Goal: Task Accomplishment & Management: Manage account settings

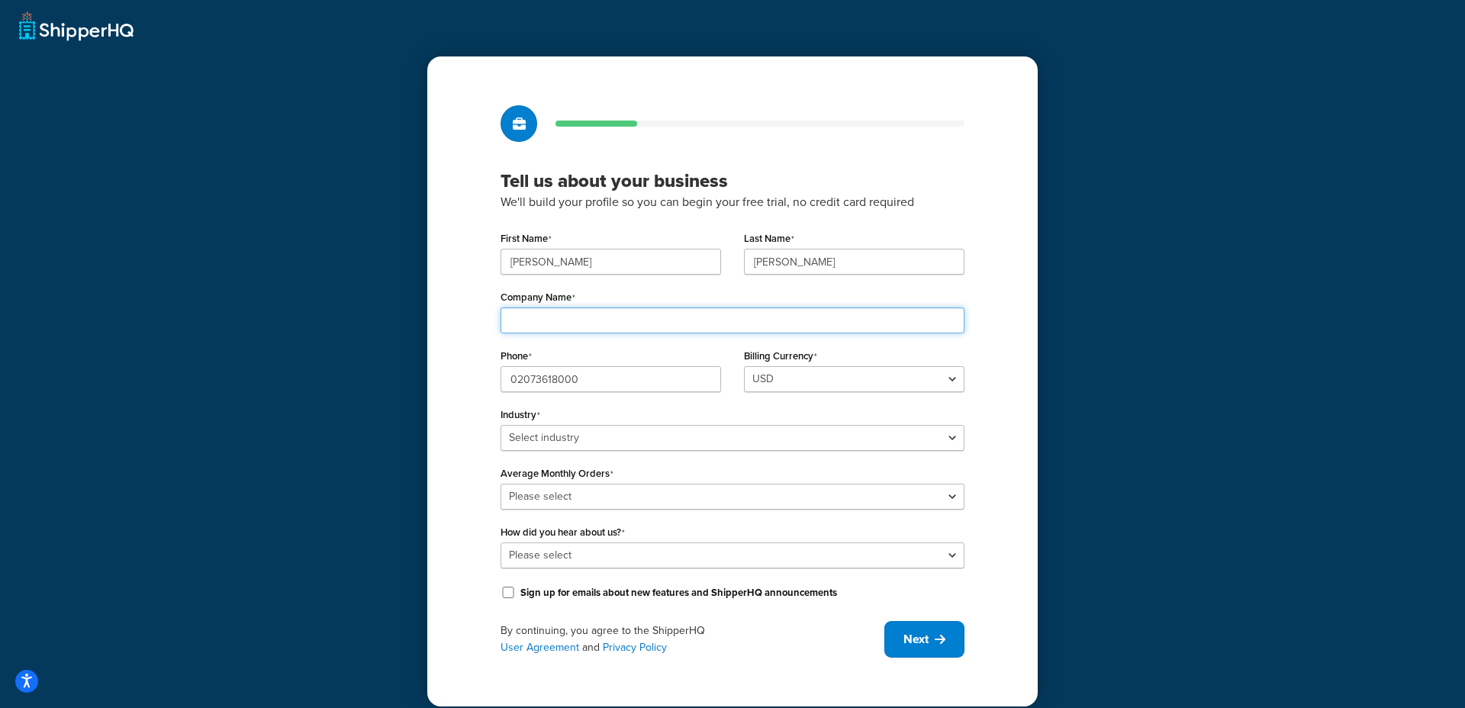
click at [681, 318] on input "Company Name" at bounding box center [733, 321] width 464 height 26
type input "Ceremony of Roses"
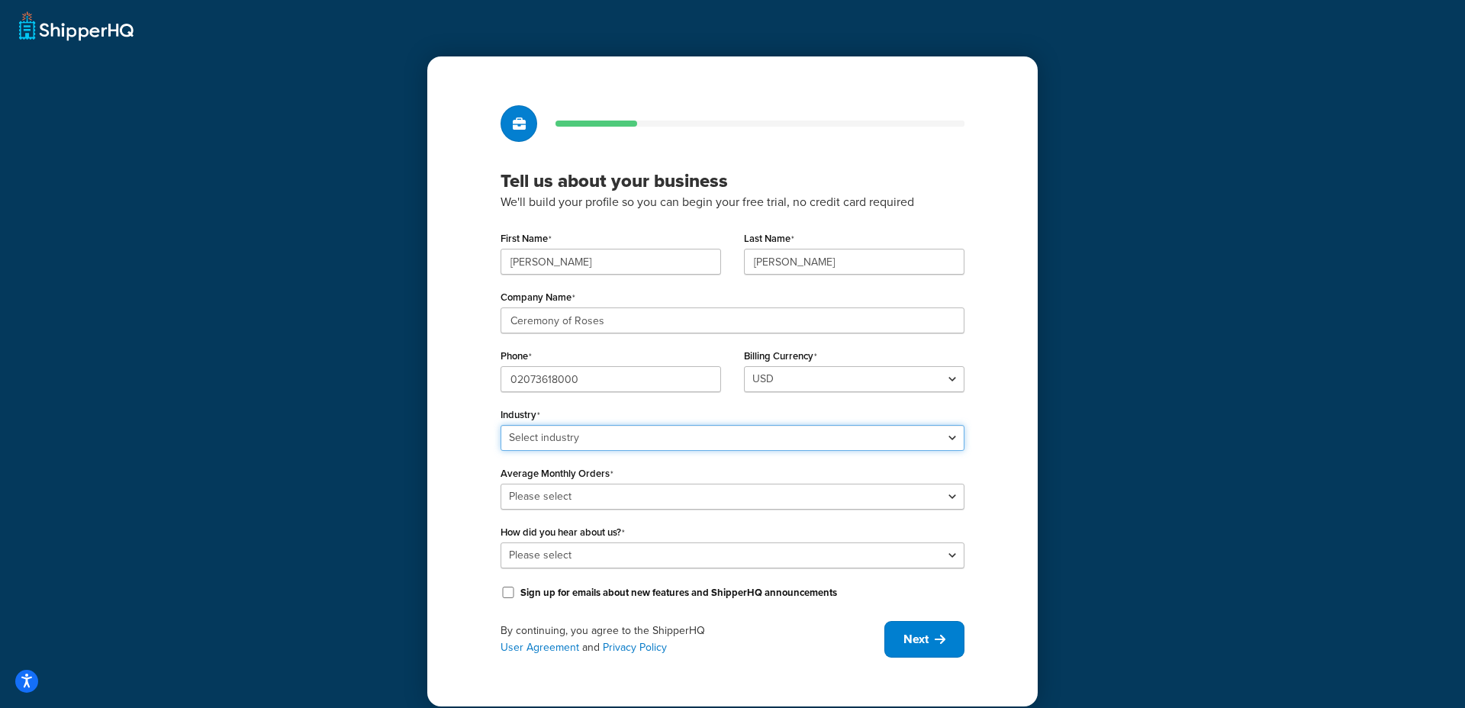
click at [606, 442] on select "Select industry Automotive Adult Agriculture Alcohol, Tobacco & CBD Arts & Craf…" at bounding box center [733, 438] width 464 height 26
select select "7"
click at [501, 425] on select "Select industry Automotive Adult Agriculture Alcohol, Tobacco & CBD Arts & Craf…" at bounding box center [733, 438] width 464 height 26
drag, startPoint x: 603, startPoint y: 516, endPoint x: 613, endPoint y: 501, distance: 17.6
click at [603, 515] on div "First Name Sean Last Name Kennedy Company Name Ceremony of Roses Phone 02073618…" at bounding box center [733, 414] width 464 height 375
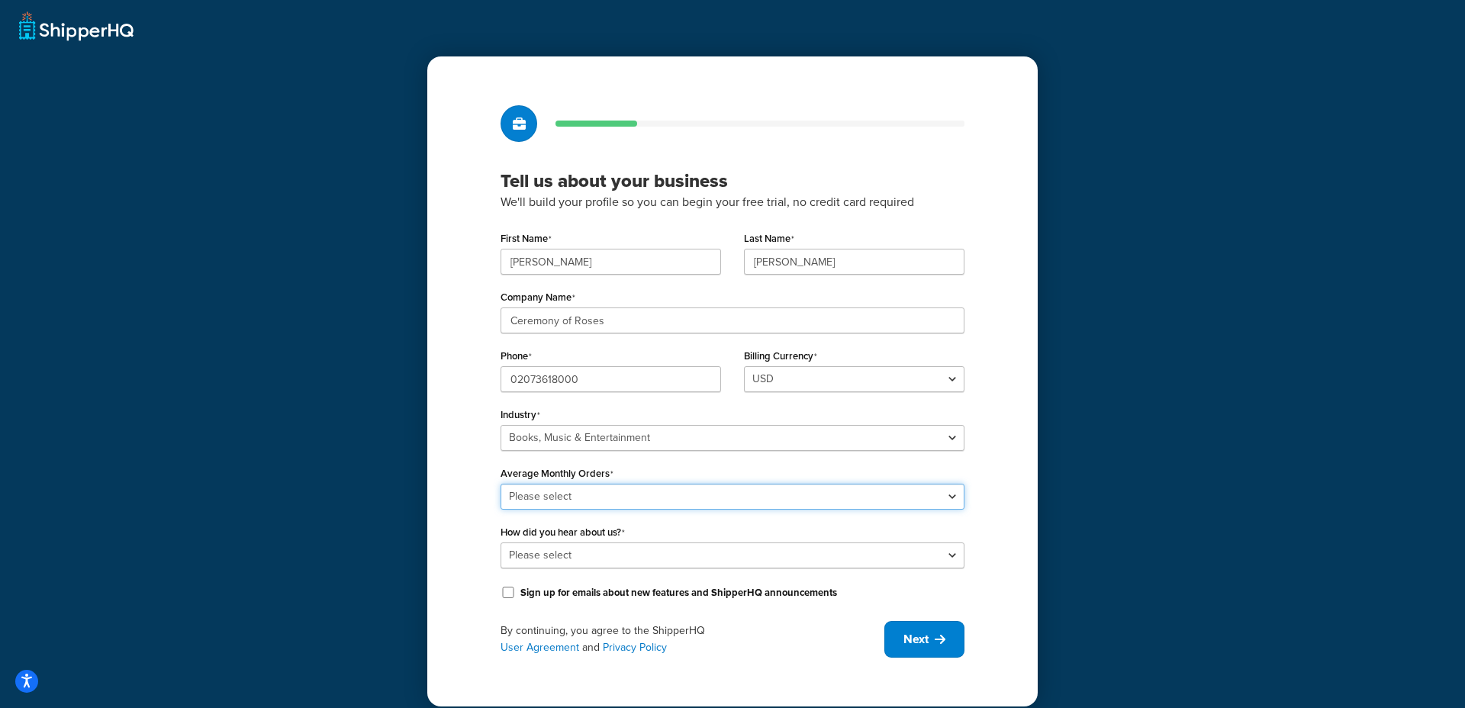
click at [617, 489] on select "Please select 0-500 501-1,000 1,001-10,000 10,001-20,000 Over 20,000" at bounding box center [733, 497] width 464 height 26
select select "5"
click at [501, 484] on select "Please select 0-500 501-1,000 1,001-10,000 10,001-20,000 Over 20,000" at bounding box center [733, 497] width 464 height 26
click at [554, 552] on select "Please select Online Search App Store or Marketplace Listing Referred by Agency…" at bounding box center [733, 556] width 464 height 26
select select "1"
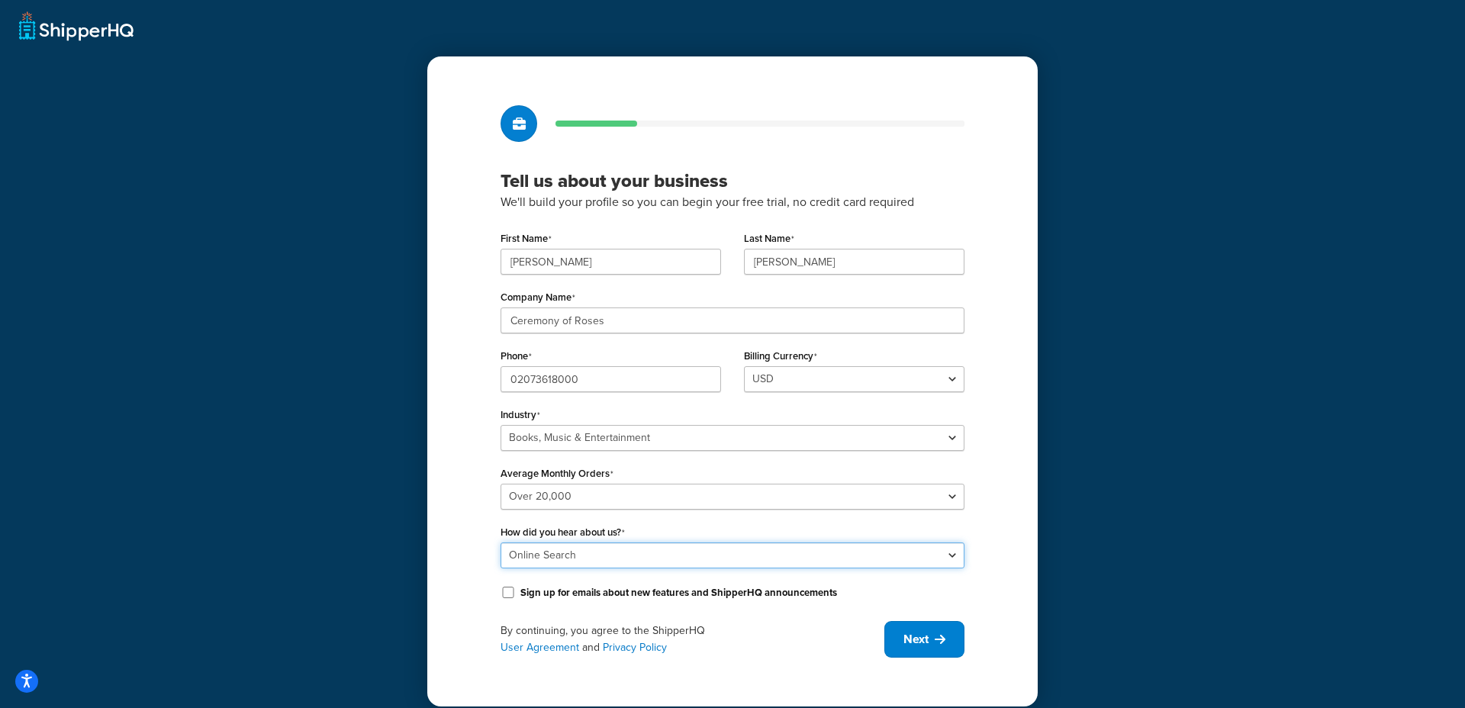
click at [501, 543] on select "Please select Online Search App Store or Marketplace Listing Referred by Agency…" at bounding box center [733, 556] width 464 height 26
click at [911, 652] on button "Next" at bounding box center [924, 639] width 80 height 37
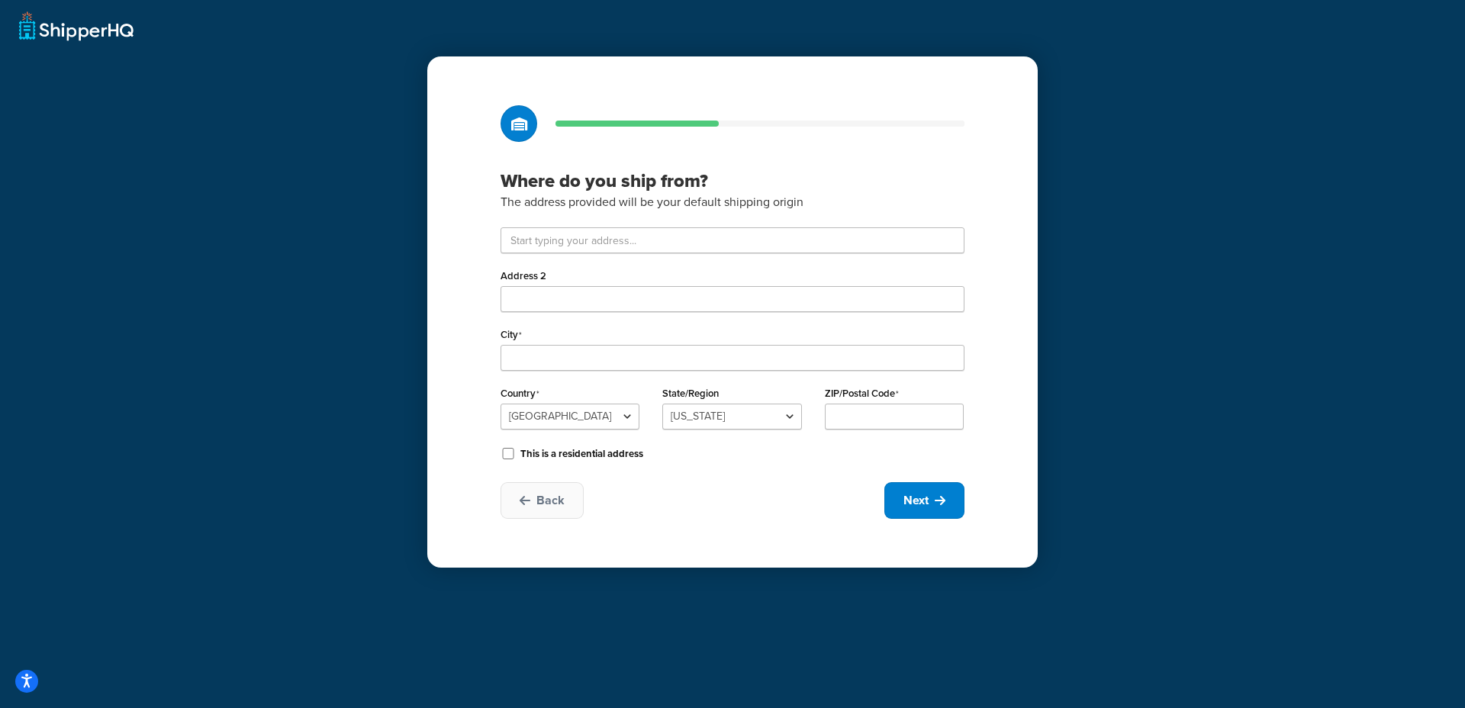
click at [620, 276] on div "Address 2" at bounding box center [733, 288] width 464 height 47
click at [600, 241] on input "text" at bounding box center [733, 240] width 464 height 26
type input "Unit 1 Blue Ribbon Park"
type input "Coventry"
select select "1226"
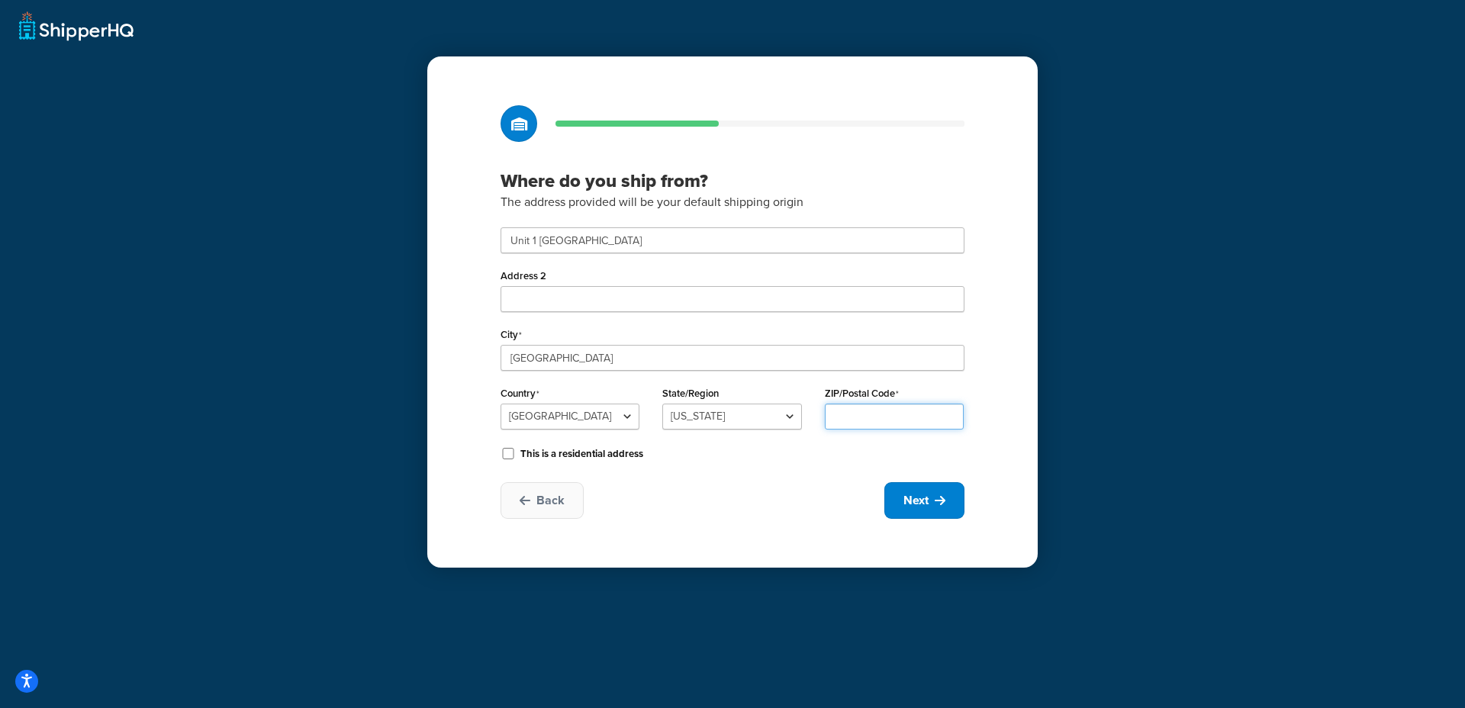
type input "CV5"
click at [934, 509] on button "Next" at bounding box center [924, 500] width 80 height 37
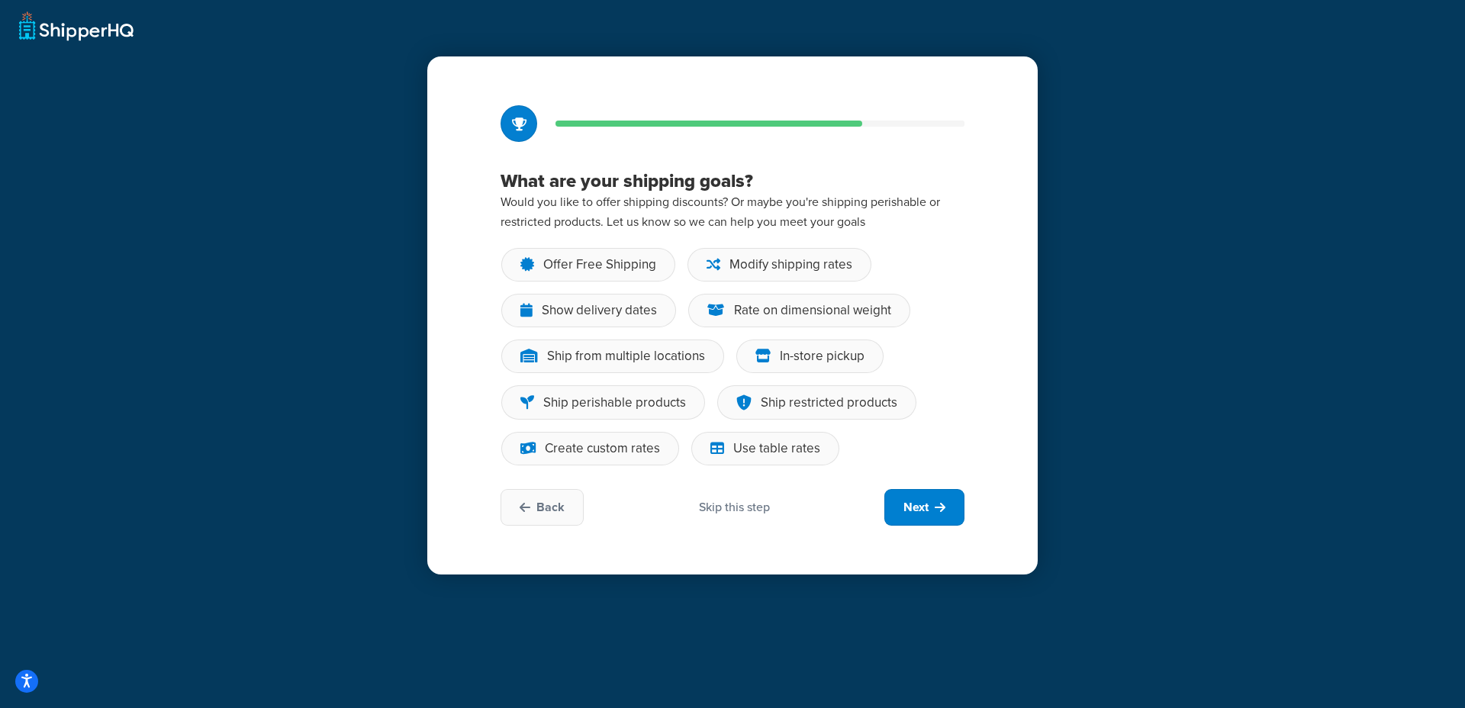
click at [720, 514] on div "Skip this step" at bounding box center [734, 507] width 71 height 17
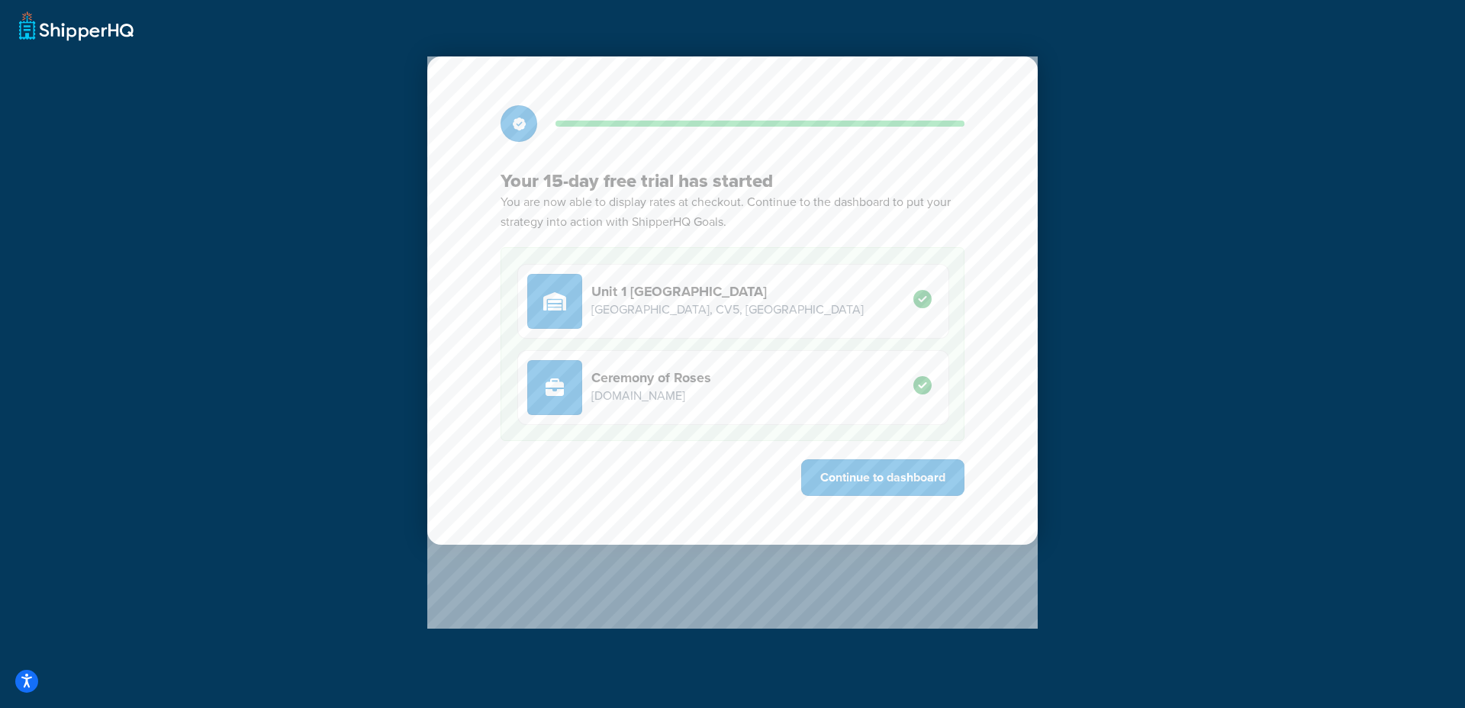
click at [890, 496] on div "Your 15-day free trial has started You are now able to display rates at checkou…" at bounding box center [732, 300] width 611 height 488
click at [865, 488] on button "Continue to dashboard" at bounding box center [882, 477] width 163 height 37
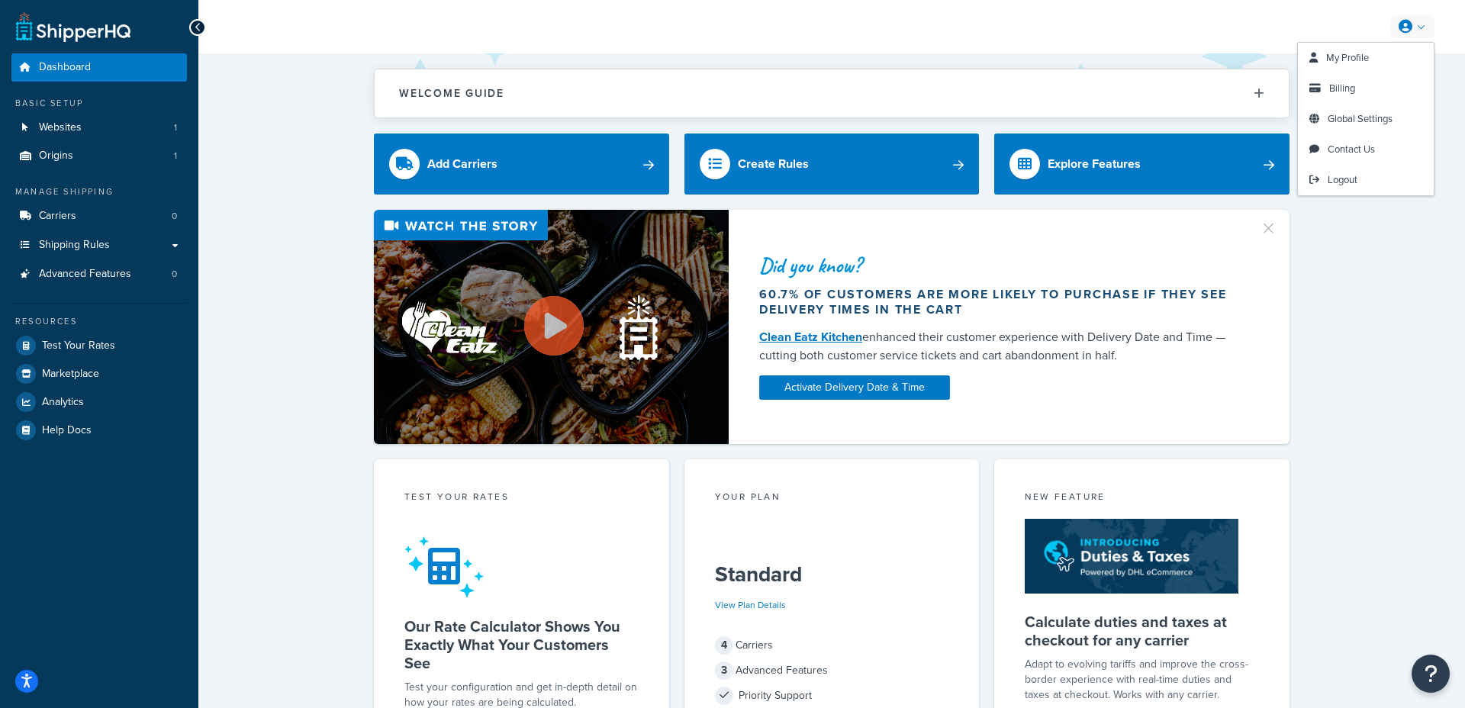
click at [1419, 31] on link at bounding box center [1412, 26] width 43 height 23
click at [1374, 118] on span "Global Settings" at bounding box center [1360, 118] width 65 height 14
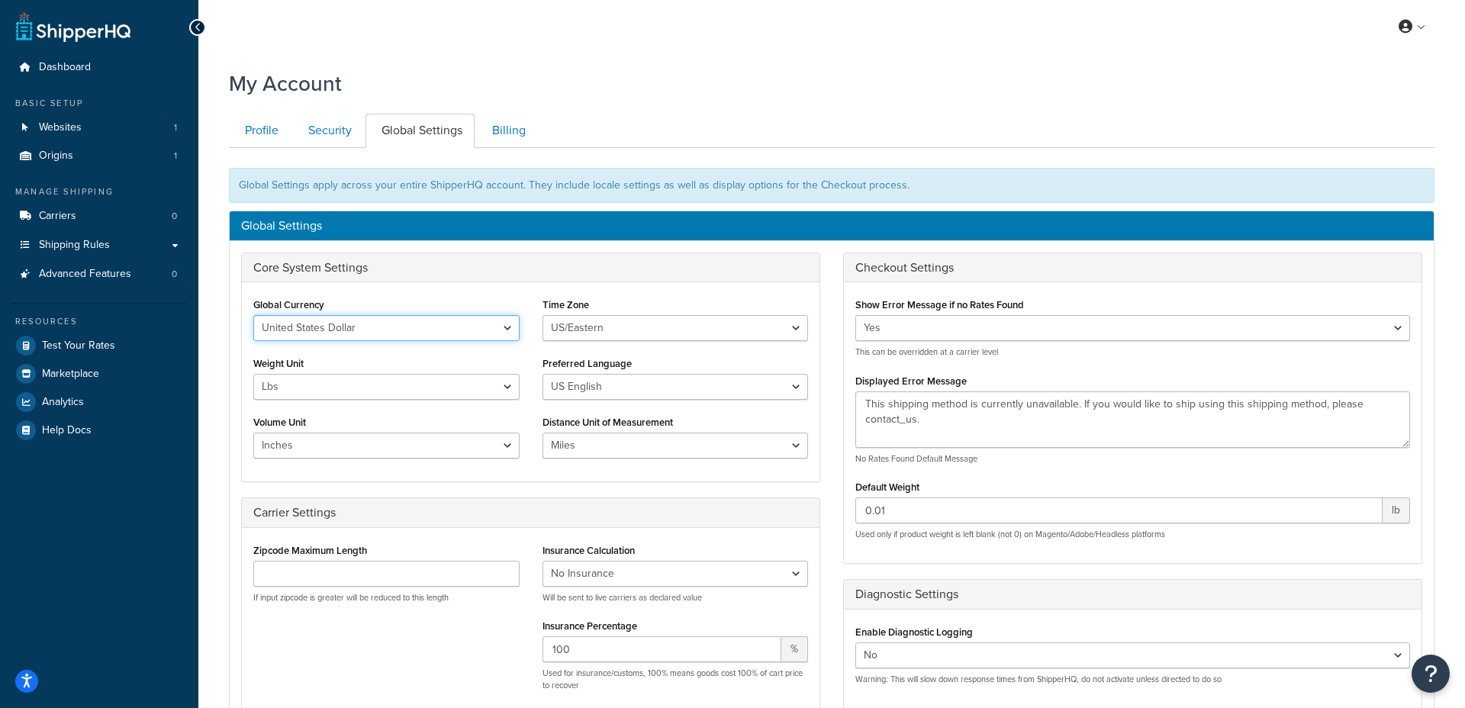
click at [396, 327] on select "United States Dollar Euro British Pound Australian Dollar Canadian Dollar Japan…" at bounding box center [386, 328] width 266 height 26
select select "GBP"
click at [253, 315] on select "United States Dollar Euro British Pound Australian Dollar Canadian Dollar Japan…" at bounding box center [386, 328] width 266 height 26
click at [571, 327] on select "US/Hawaii US/Alaska US/Pacific US/Central US/Mountain US/Eastern US/Arizona Afr…" at bounding box center [676, 328] width 266 height 26
select select "GMT"
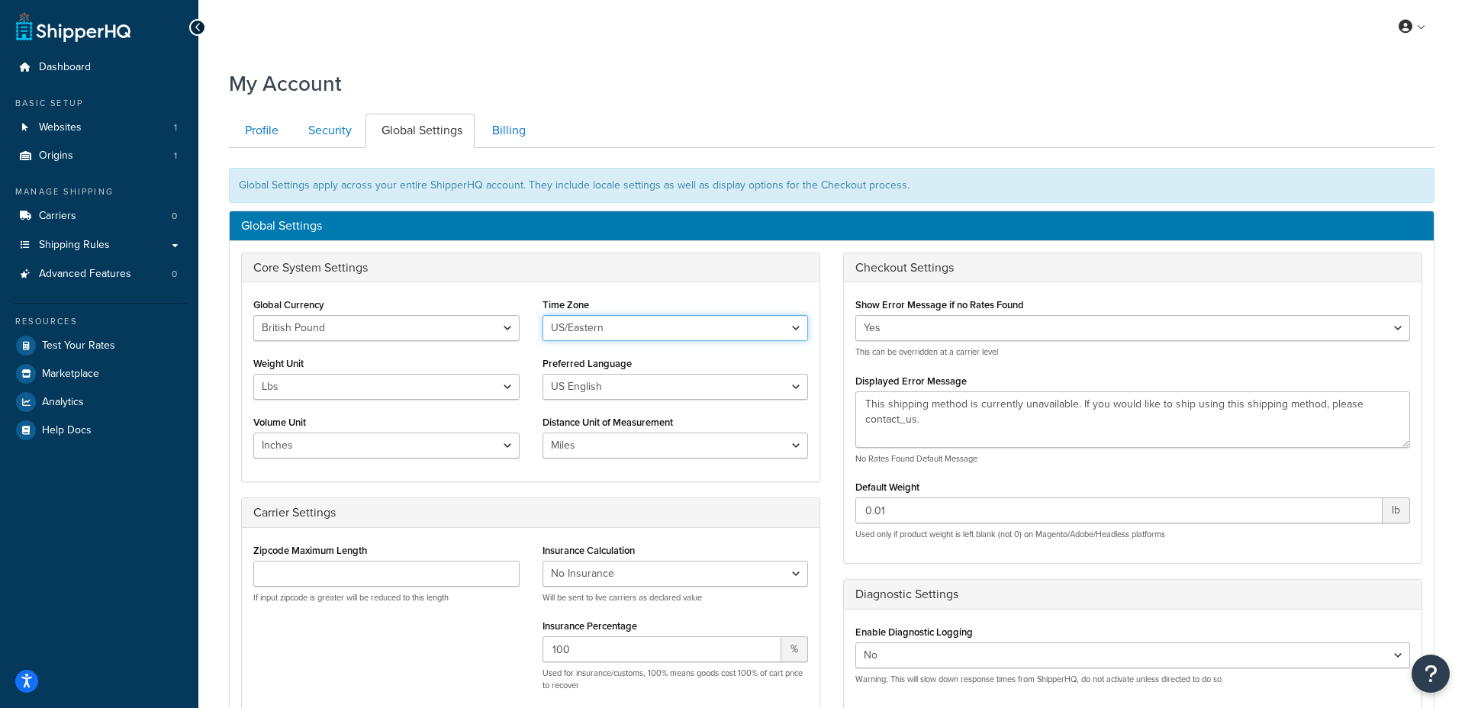
click at [543, 315] on select "US/Hawaii US/Alaska US/Pacific US/Central US/Mountain US/Eastern US/Arizona Afr…" at bounding box center [676, 328] width 266 height 26
click at [357, 400] on div "Global Currency United States Dollar Euro British Pound Australian Dollar Canad…" at bounding box center [386, 382] width 289 height 176
click at [363, 392] on select "Lbs Kgs" at bounding box center [386, 387] width 266 height 26
select select "kg"
click at [253, 374] on select "Lbs Kgs" at bounding box center [386, 387] width 266 height 26
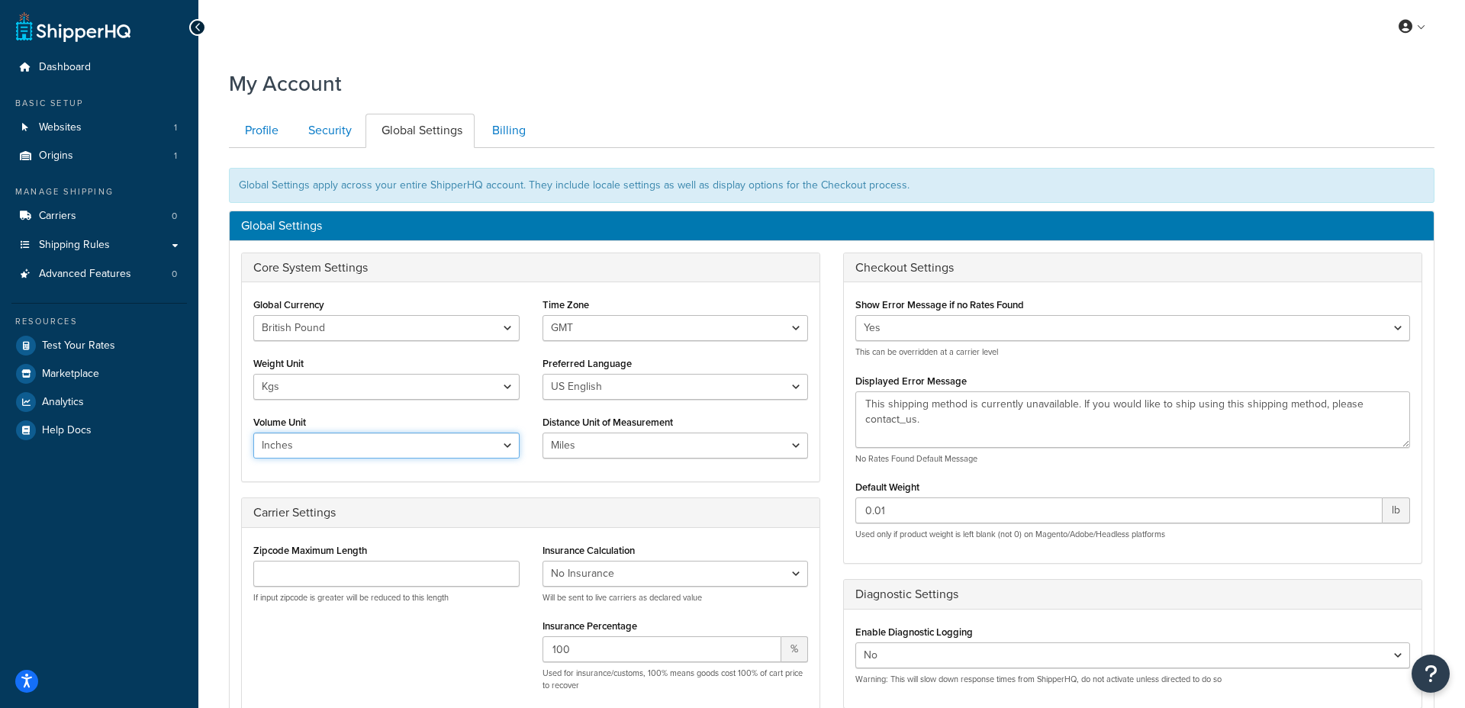
click at [338, 449] on select "Inches Centimetres Feet Yards Metres" at bounding box center [386, 446] width 266 height 26
select select "m"
click at [253, 433] on select "Inches Centimetres Feet Yards Metres" at bounding box center [386, 446] width 266 height 26
click at [572, 440] on select "Miles Kilometers" at bounding box center [676, 446] width 266 height 26
select select "KM"
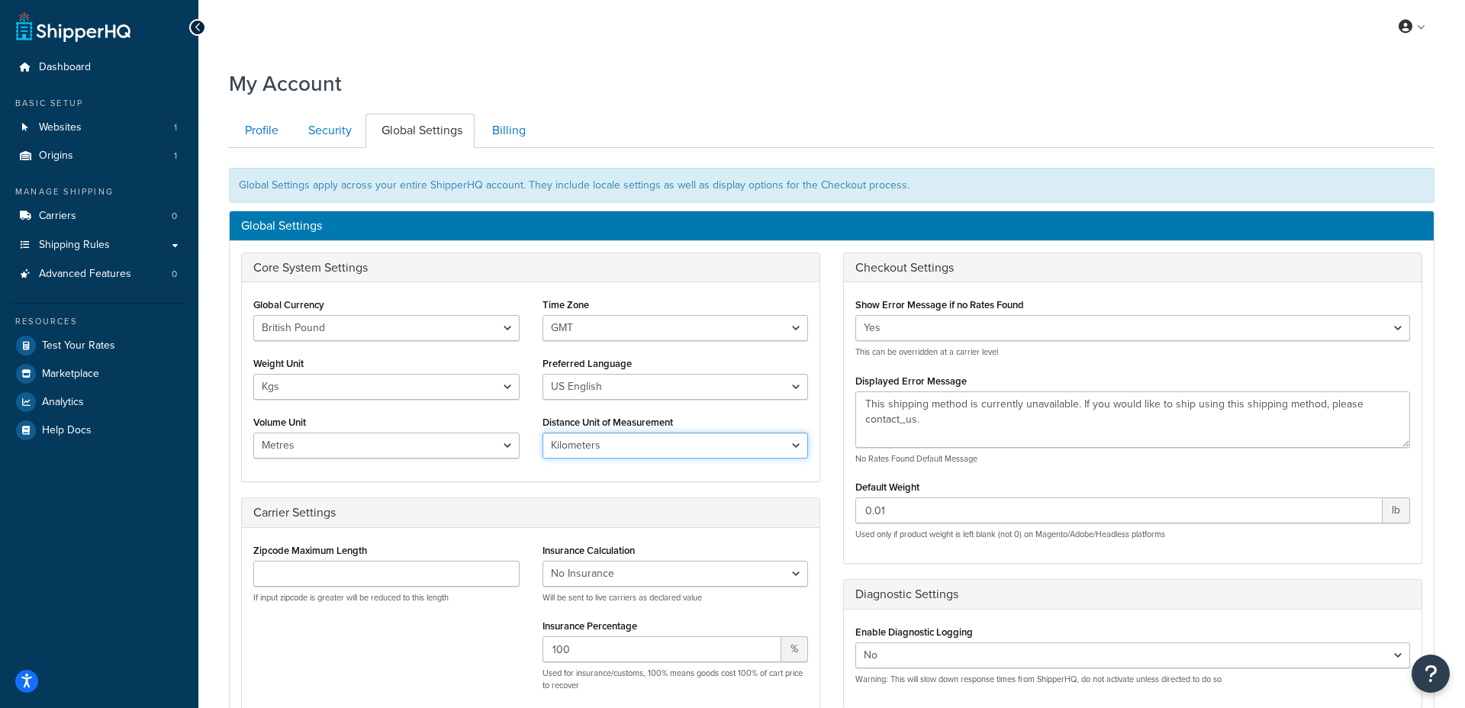
click at [543, 433] on select "Miles Kilometers" at bounding box center [676, 446] width 266 height 26
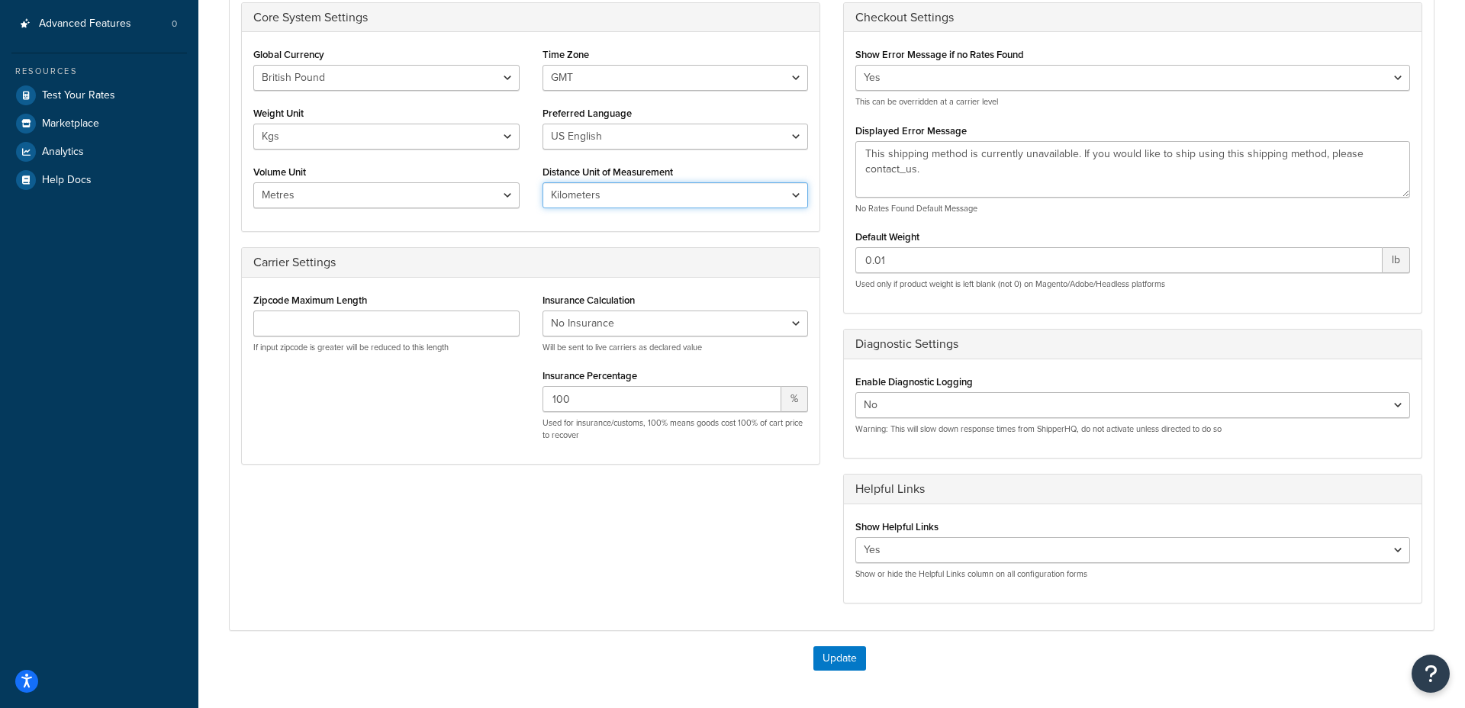
scroll to position [388, 0]
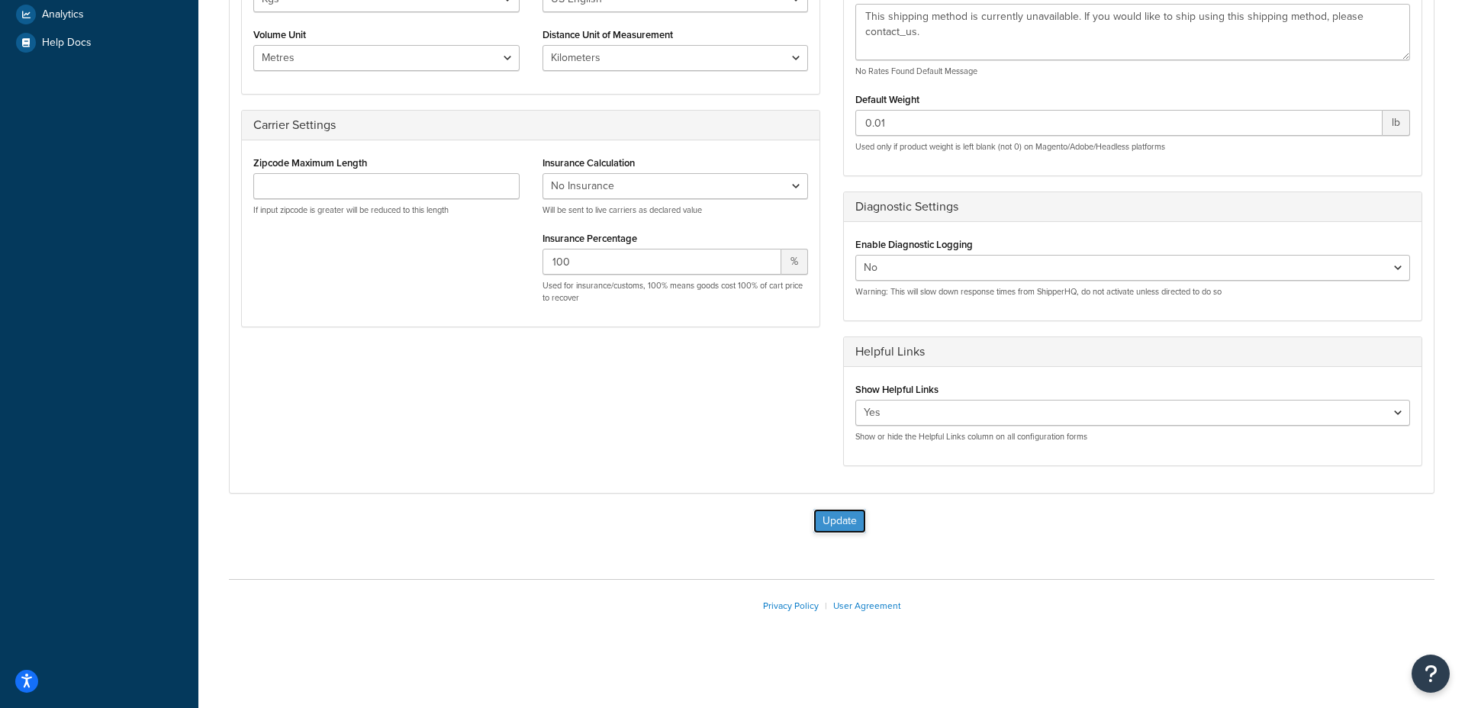
click at [830, 518] on button "Update" at bounding box center [840, 521] width 53 height 24
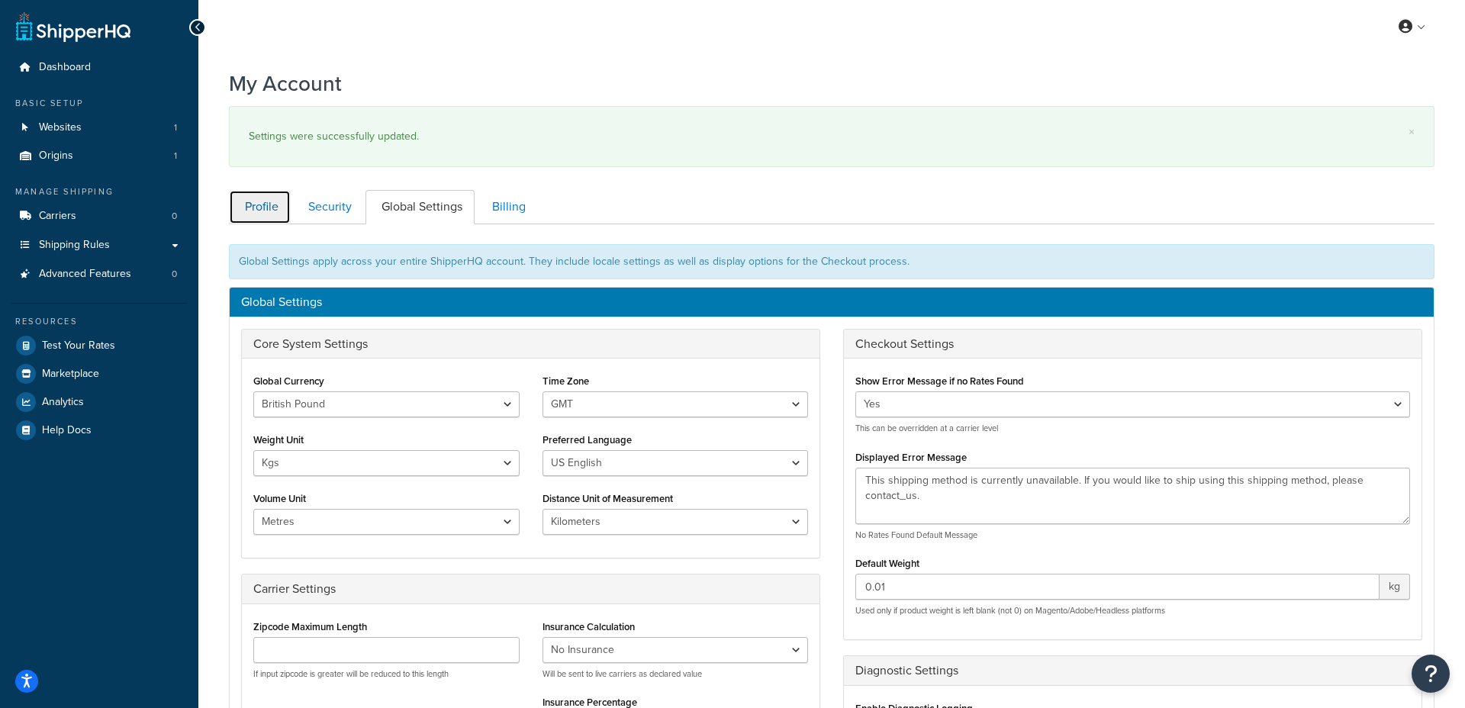
click at [267, 213] on link "Profile" at bounding box center [260, 207] width 62 height 34
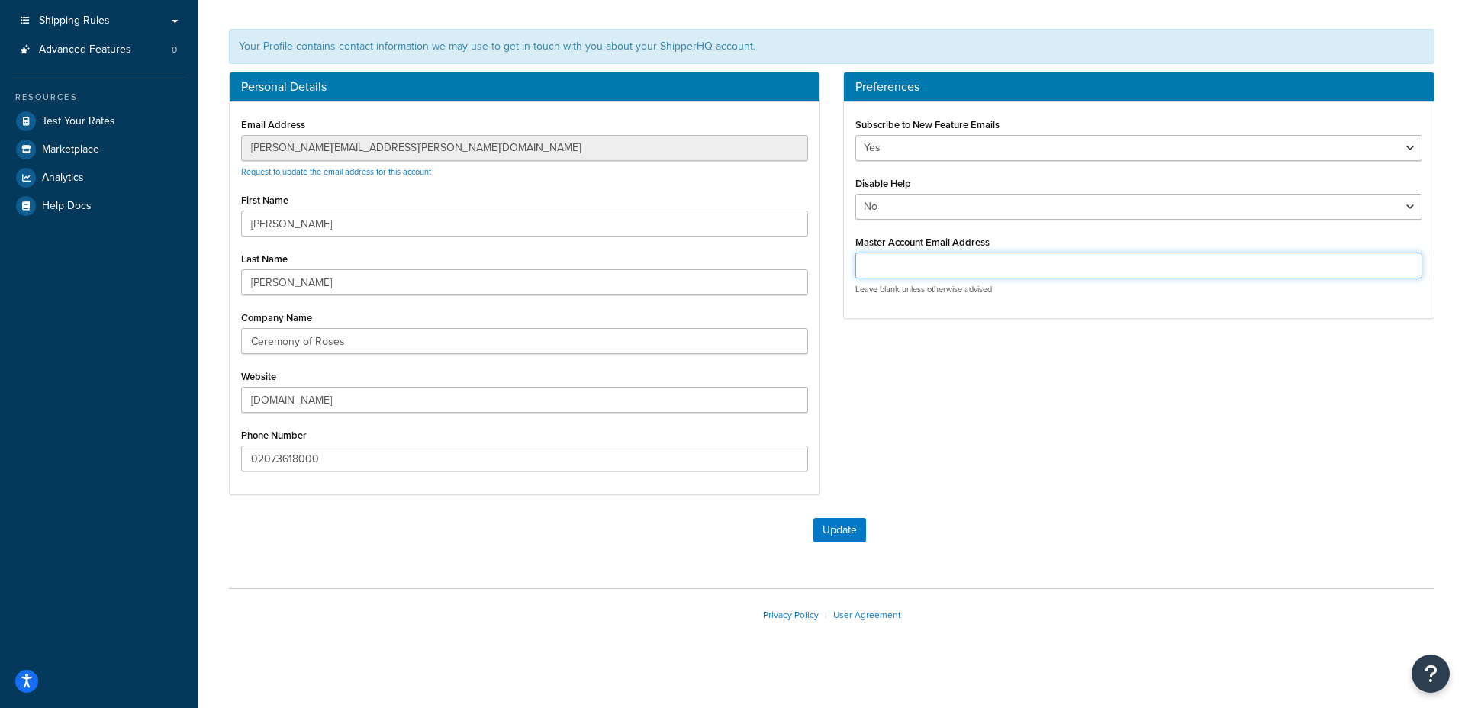
click at [875, 258] on input "Master Account Email Address" at bounding box center [1138, 266] width 567 height 26
type input "[DOMAIN_NAME][EMAIL_ADDRESS][DOMAIN_NAME]"
drag, startPoint x: 846, startPoint y: 554, endPoint x: 843, endPoint y: 546, distance: 8.2
click at [846, 554] on div "Update" at bounding box center [832, 538] width 1206 height 40
click at [843, 539] on button "Update" at bounding box center [840, 530] width 53 height 24
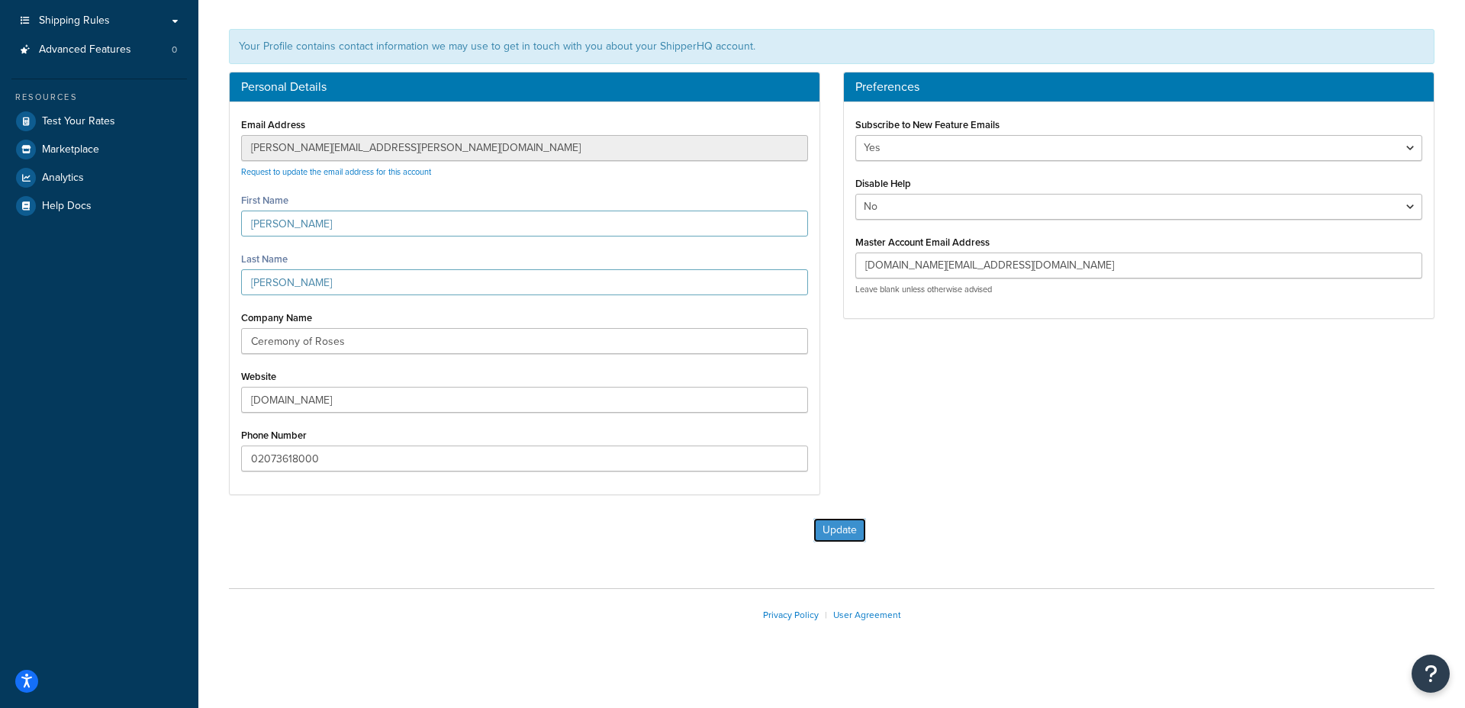
scroll to position [224, 0]
